Goal: Task Accomplishment & Management: Manage account settings

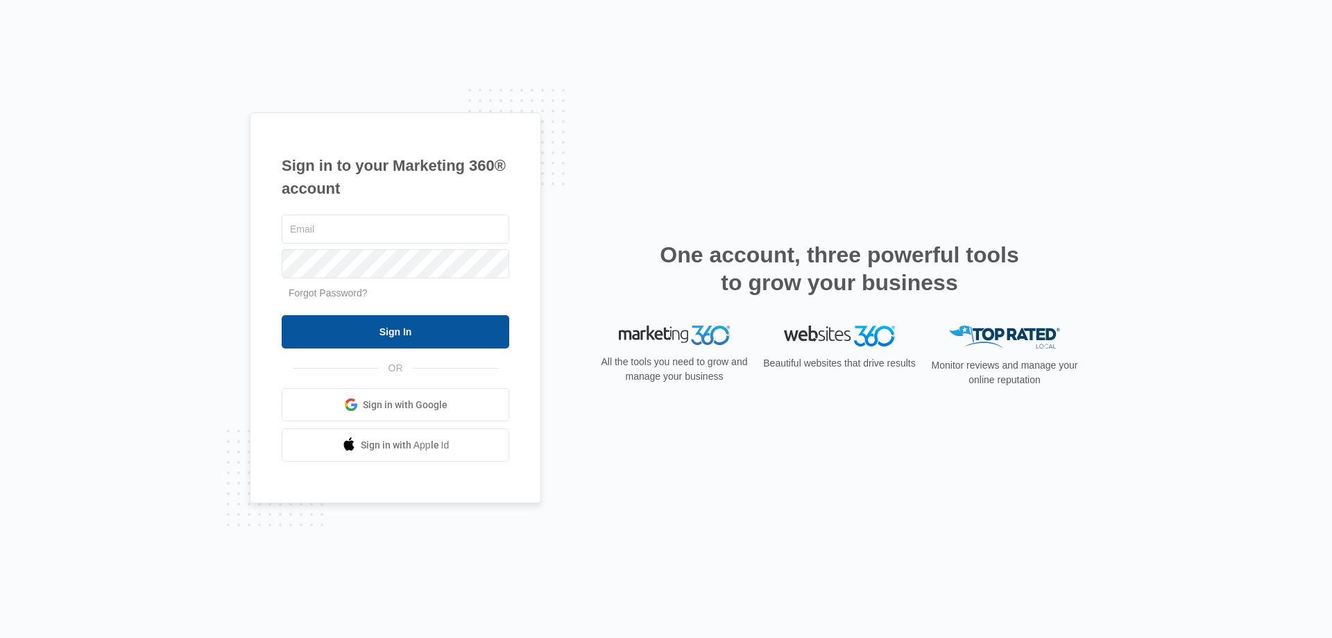
type input "[EMAIL_ADDRESS][DOMAIN_NAME]"
click at [342, 320] on input "Sign In" at bounding box center [396, 331] width 228 height 33
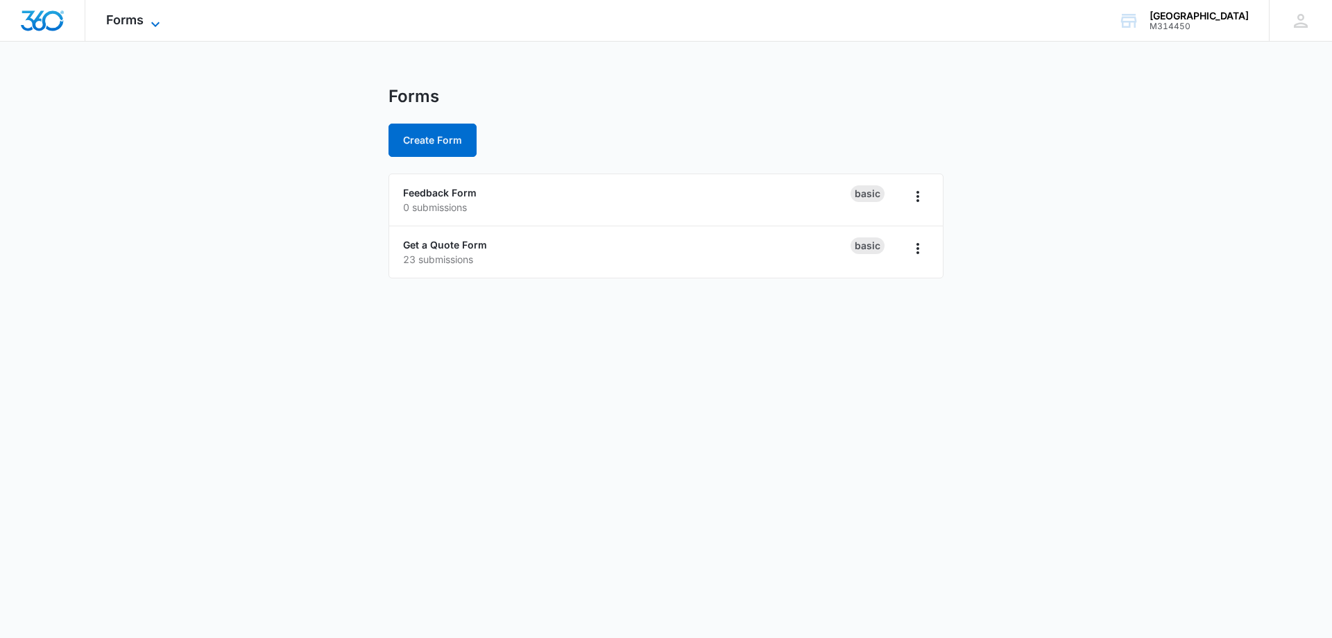
click at [160, 23] on icon at bounding box center [155, 24] width 17 height 17
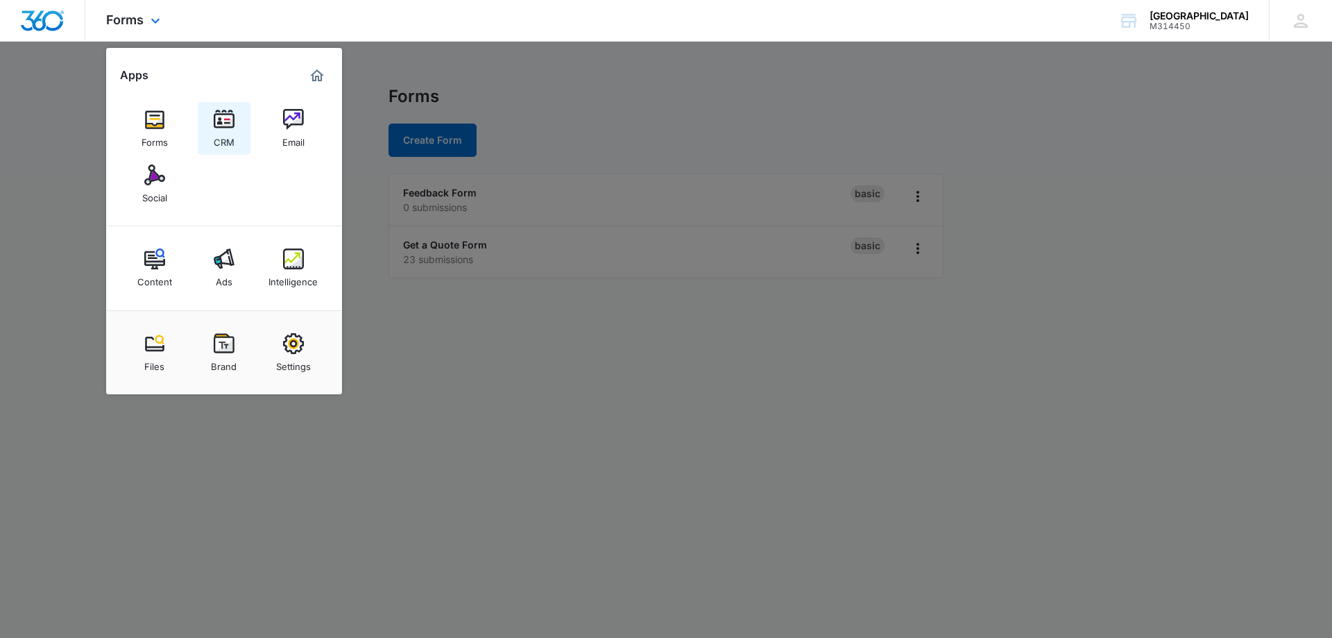
click at [231, 133] on div "CRM" at bounding box center [224, 139] width 21 height 18
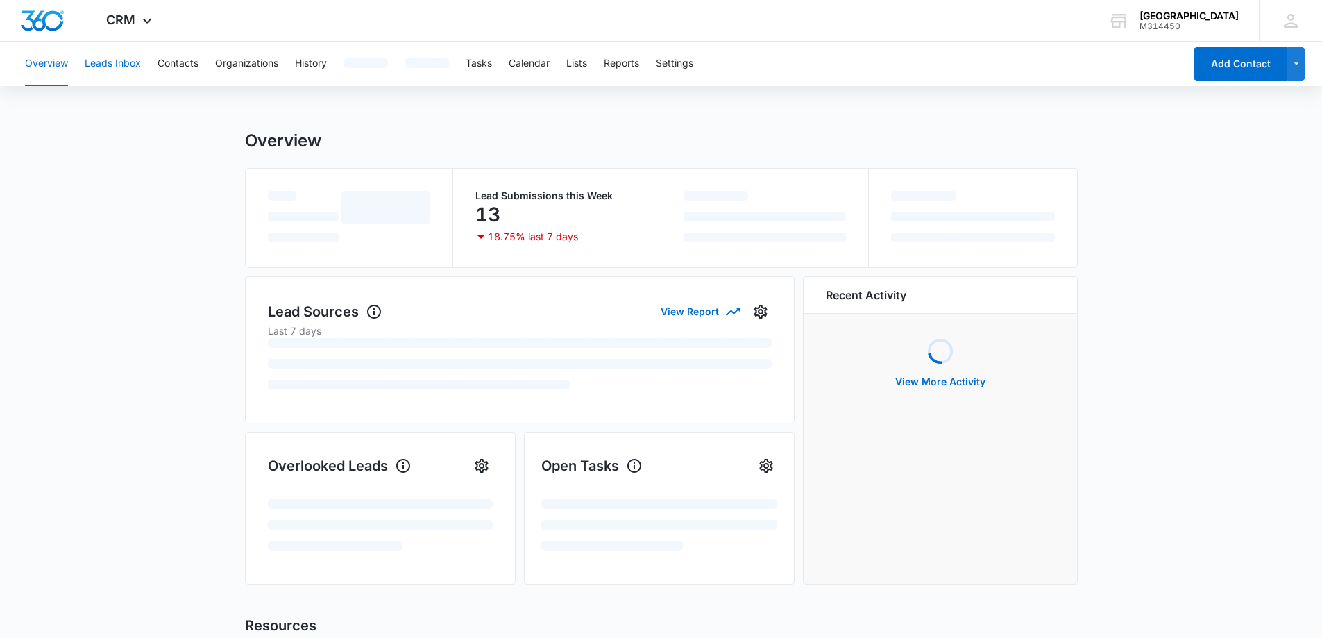
click at [121, 56] on button "Leads Inbox" at bounding box center [113, 64] width 56 height 44
